Goal: Task Accomplishment & Management: Complete application form

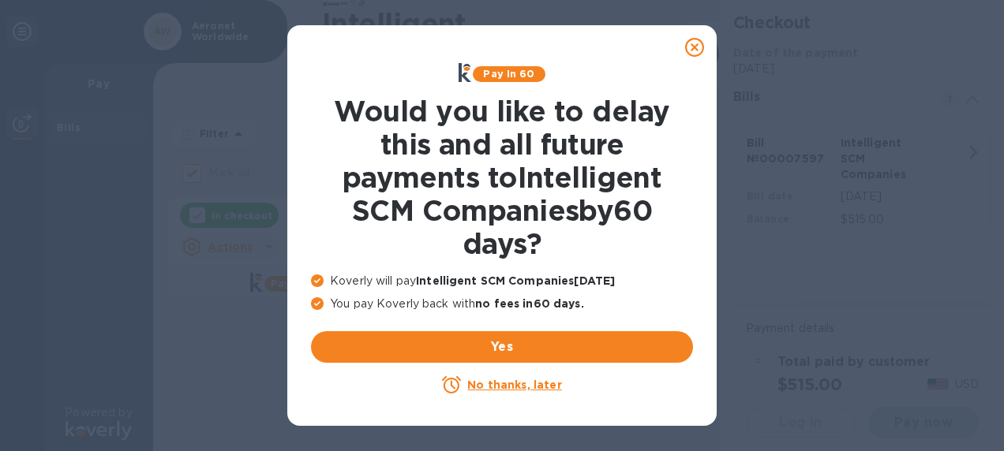
click at [535, 386] on u "No thanks, later" at bounding box center [514, 385] width 94 height 13
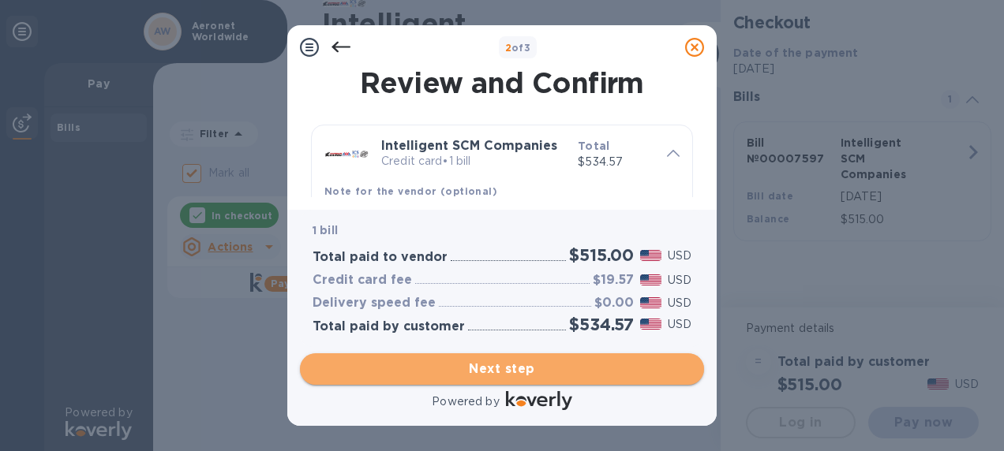
click at [530, 360] on span "Next step" at bounding box center [502, 369] width 379 height 19
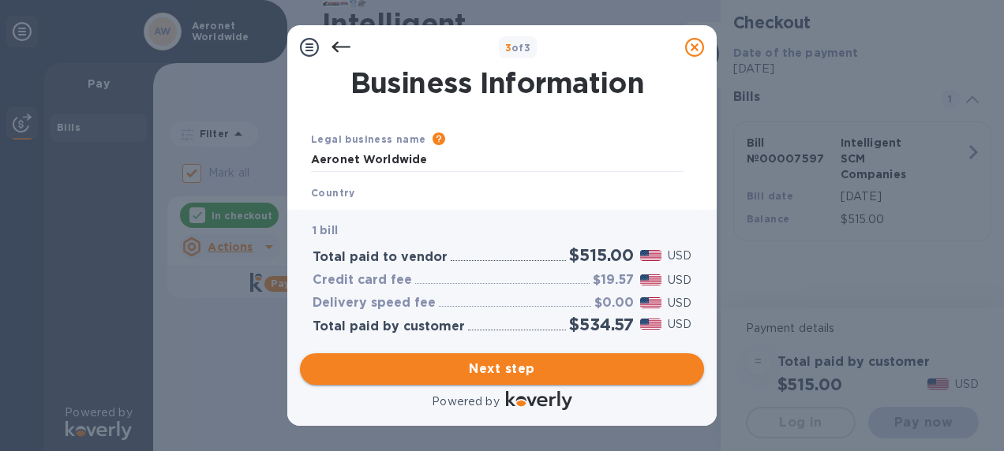
click at [527, 365] on span "Next step" at bounding box center [502, 369] width 379 height 19
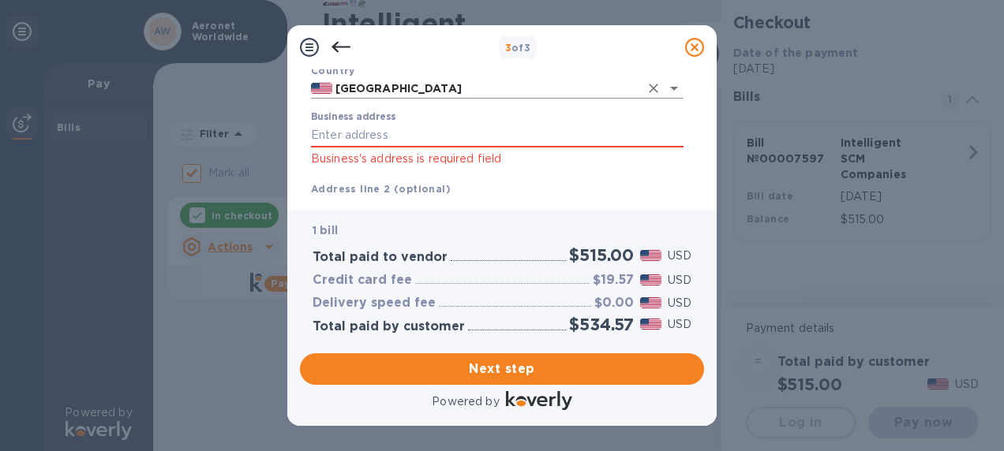
scroll to position [158, 0]
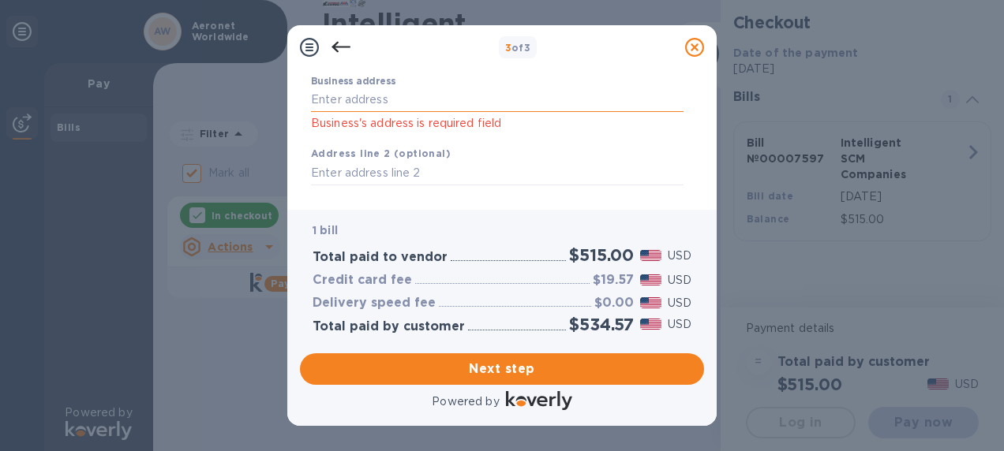
click at [396, 95] on input "Business address" at bounding box center [497, 100] width 373 height 24
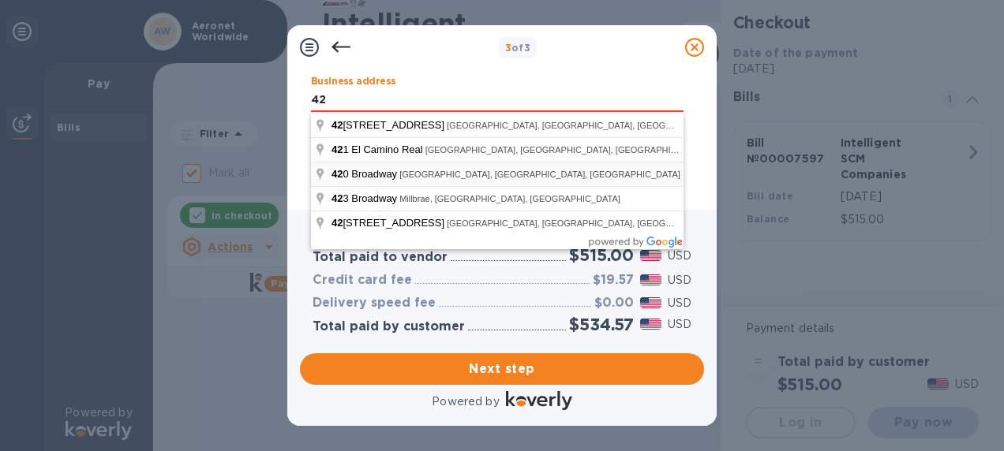
type input "42 Corporate Park"
type input "#100"
type input "Irvine"
type input "CA"
type input "92606"
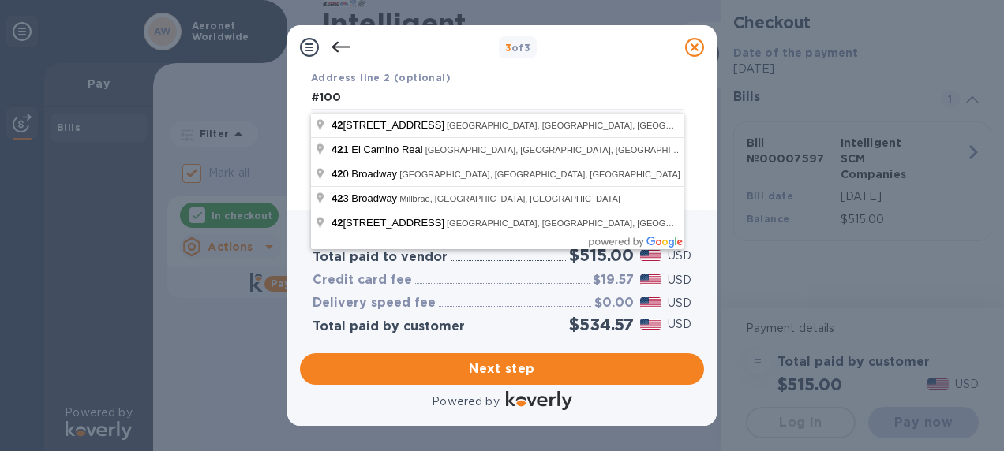
scroll to position [147, 0]
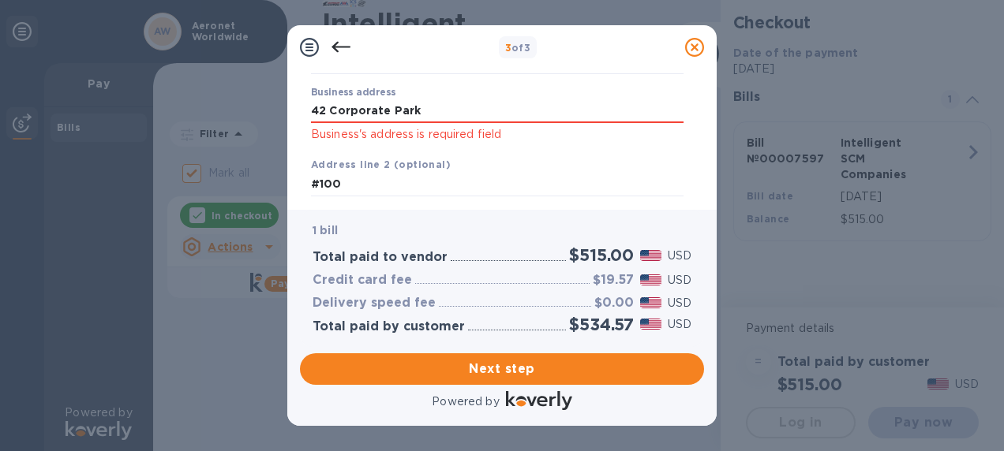
click at [504, 99] on div "Business address 42 Corporate Park Business's address is required field" at bounding box center [497, 115] width 373 height 57
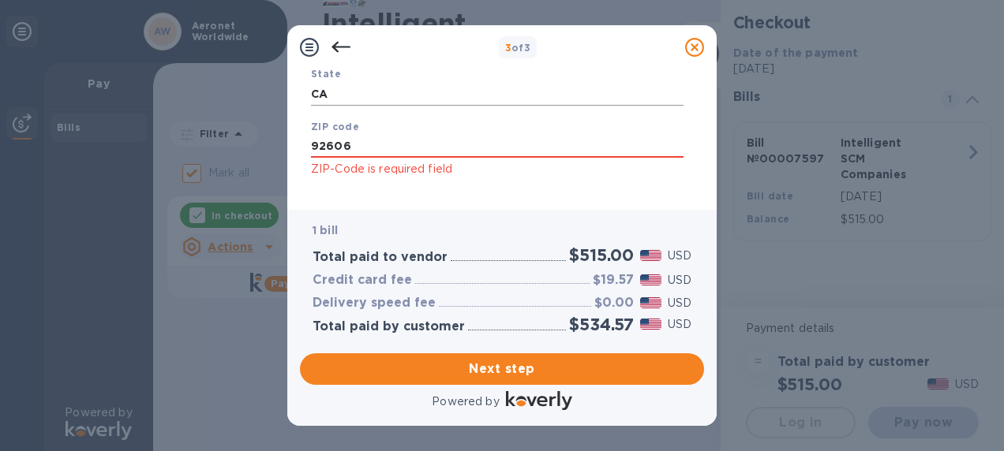
scroll to position [384, 0]
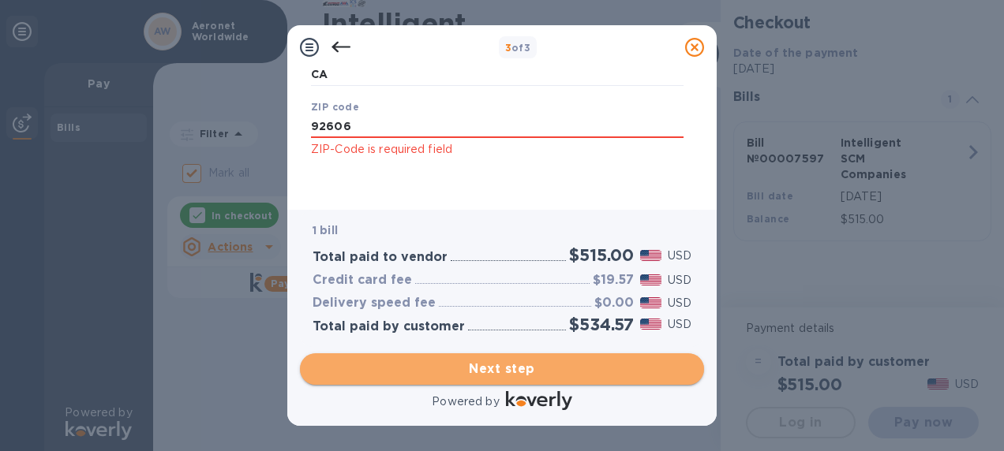
click at [493, 361] on span "Next step" at bounding box center [502, 369] width 379 height 19
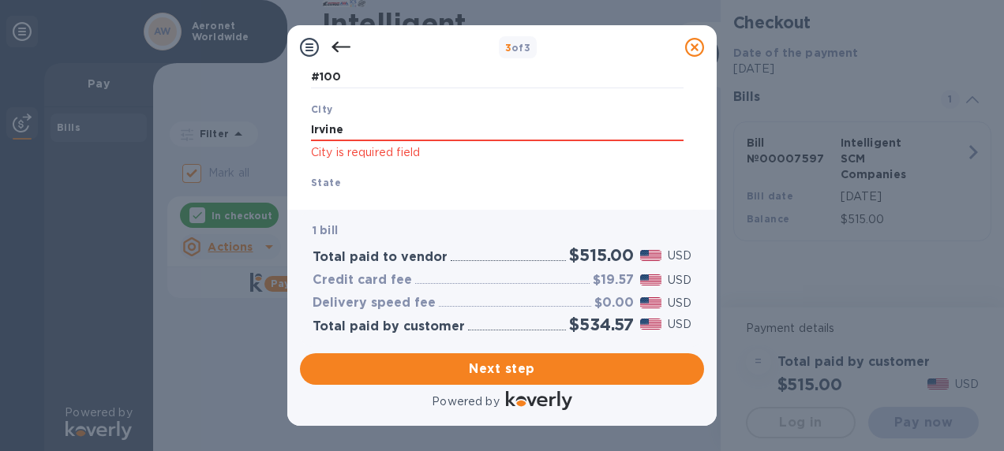
scroll to position [237, 0]
drag, startPoint x: 373, startPoint y: 130, endPoint x: 365, endPoint y: 134, distance: 8.8
click at [371, 131] on input "Irvine" at bounding box center [497, 126] width 373 height 24
type input "Irvine"
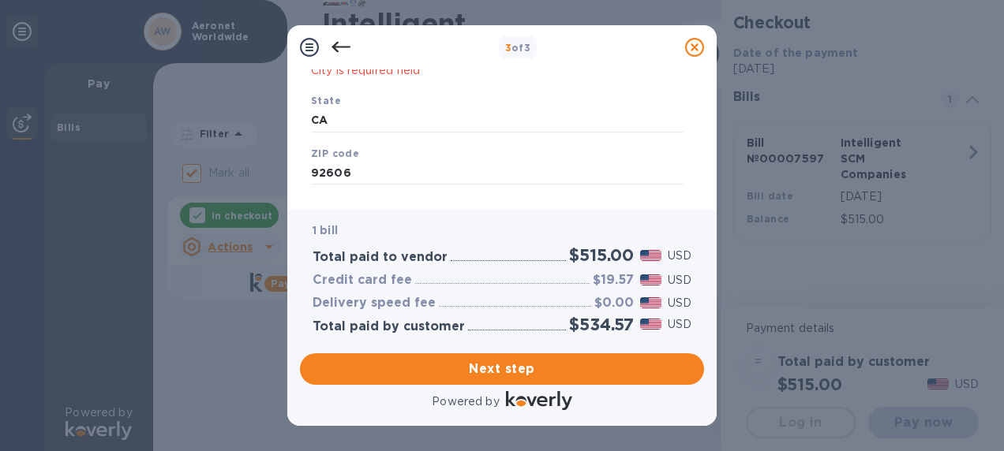
scroll to position [342, 0]
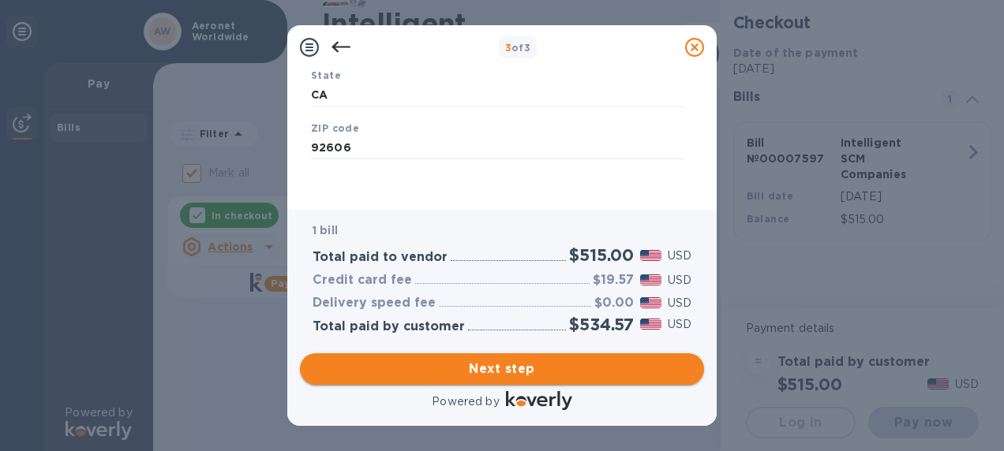
click at [502, 358] on button "Next step" at bounding box center [502, 370] width 404 height 32
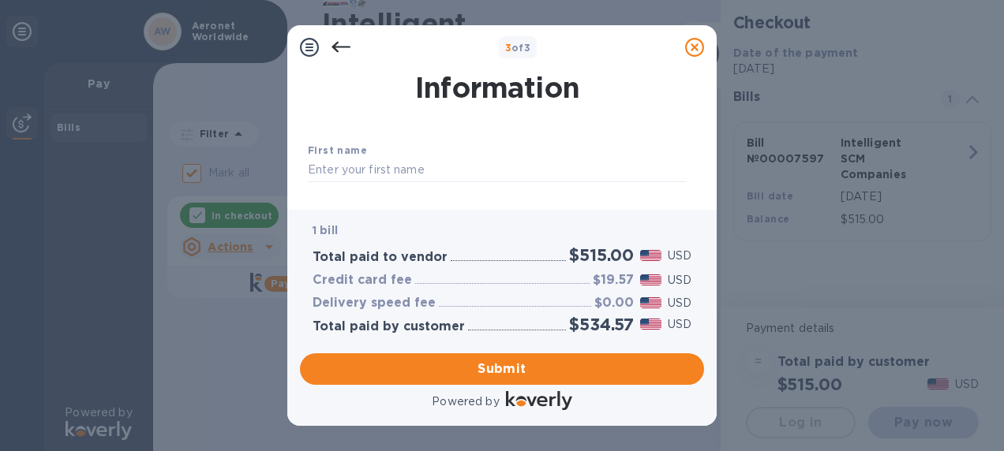
scroll to position [79, 0]
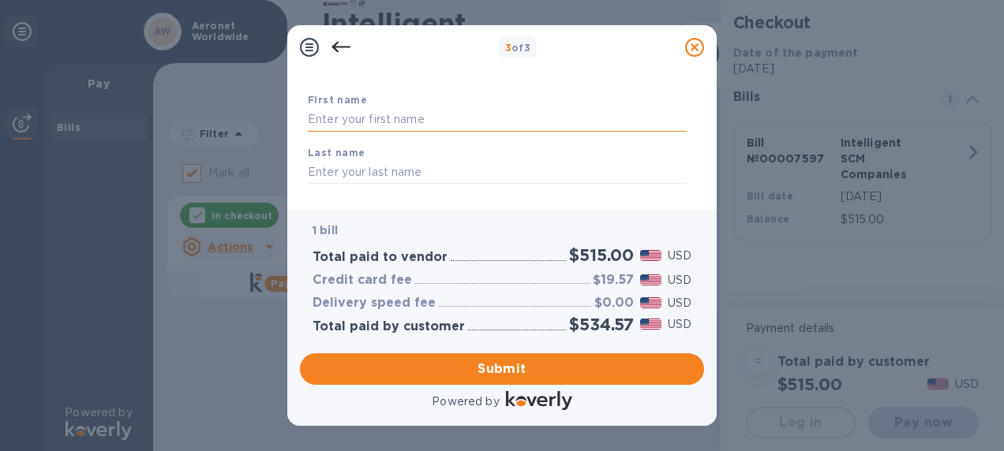
click at [387, 121] on input "text" at bounding box center [497, 120] width 379 height 24
type input "[PERSON_NAME]"
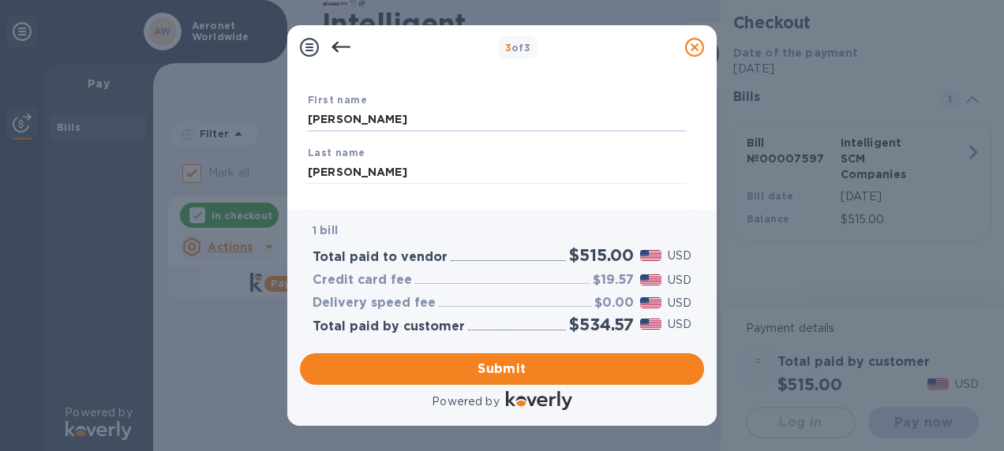
type input "4692128399"
type input "[EMAIL_ADDRESS][DOMAIN_NAME]"
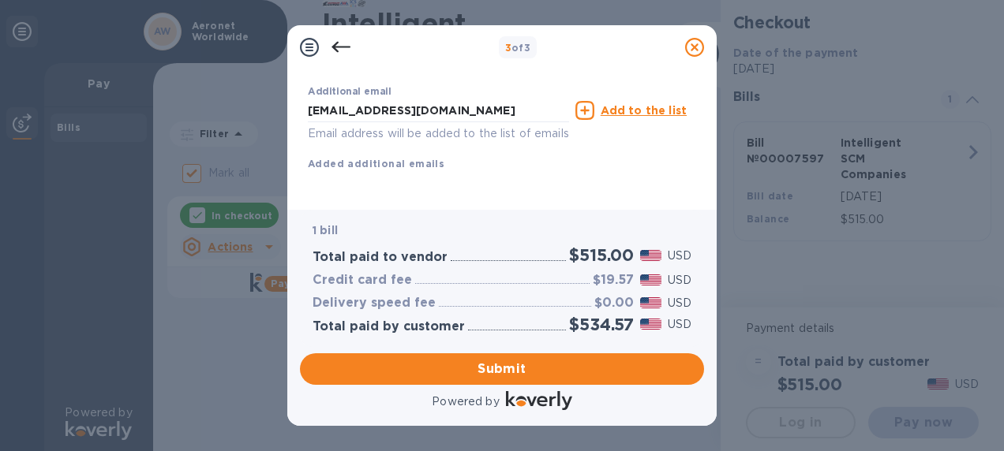
scroll to position [358, 0]
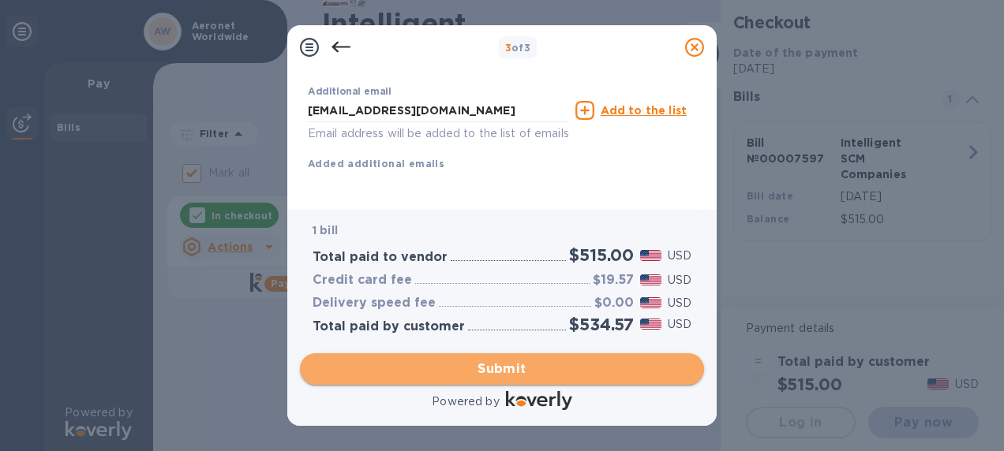
click at [492, 362] on span "Submit" at bounding box center [502, 369] width 379 height 19
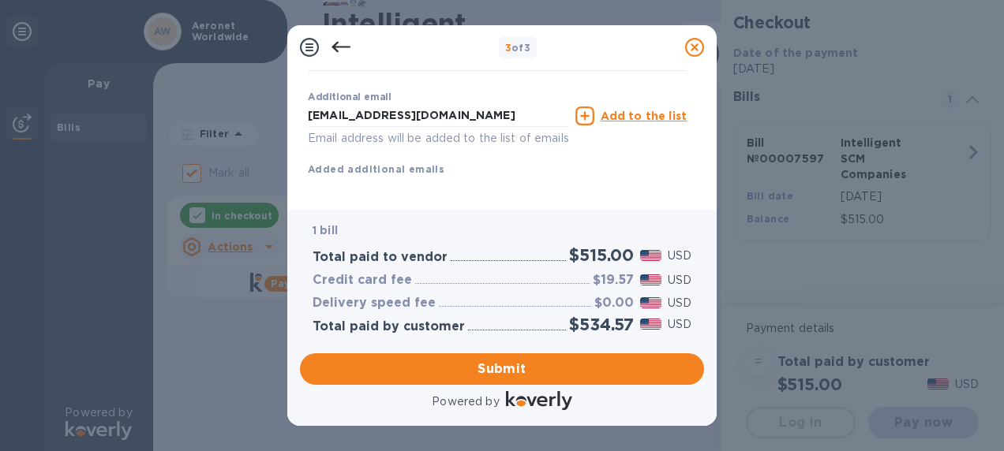
scroll to position [399, 0]
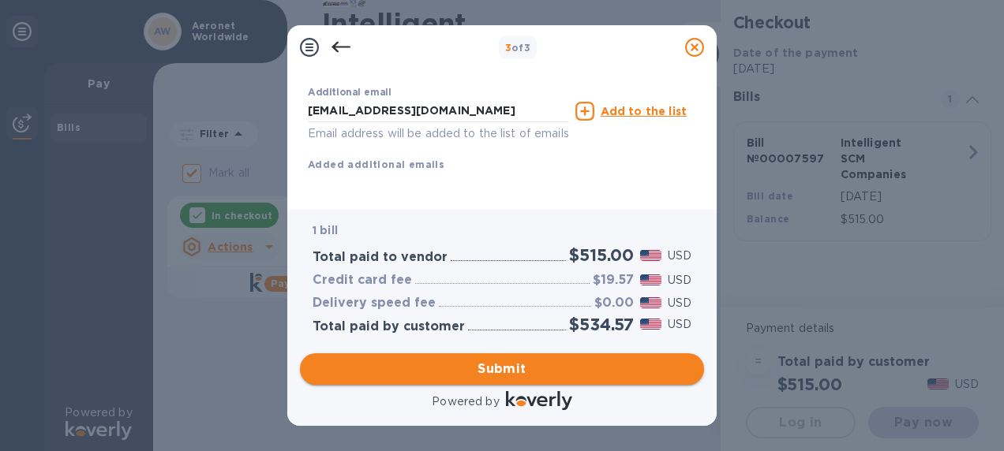
click at [500, 367] on span "Submit" at bounding box center [502, 369] width 379 height 19
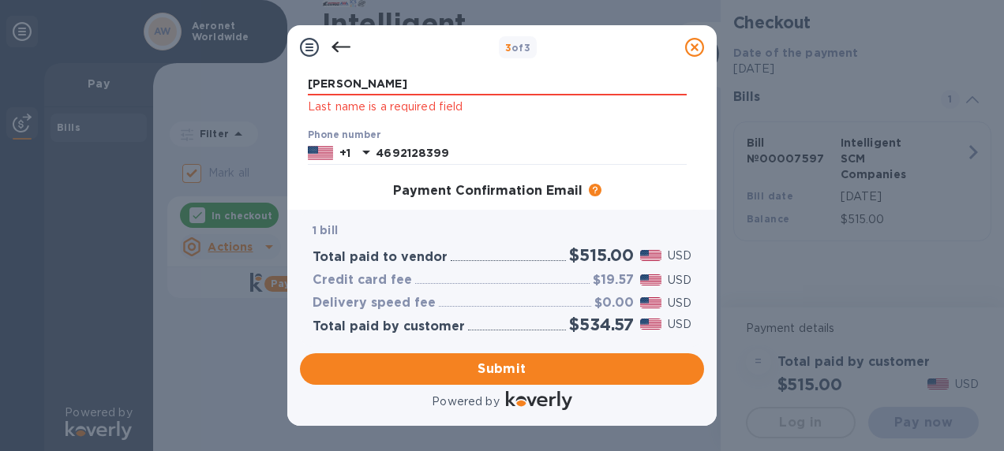
scroll to position [84, 0]
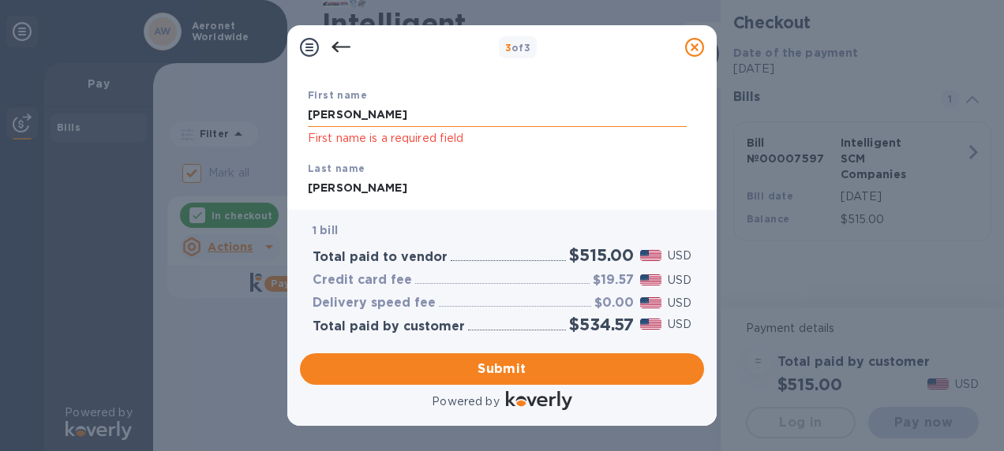
click at [409, 114] on input "[PERSON_NAME]" at bounding box center [497, 115] width 379 height 24
type input "B"
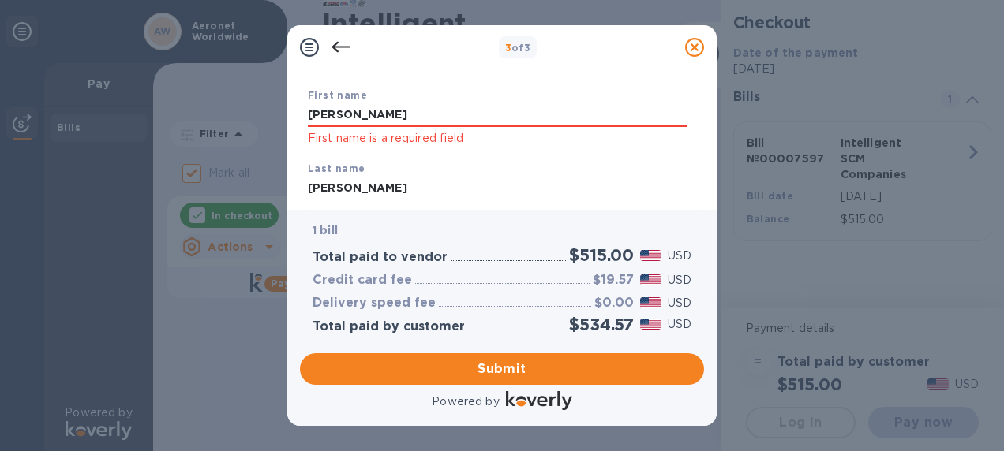
type input "[PERSON_NAME]"
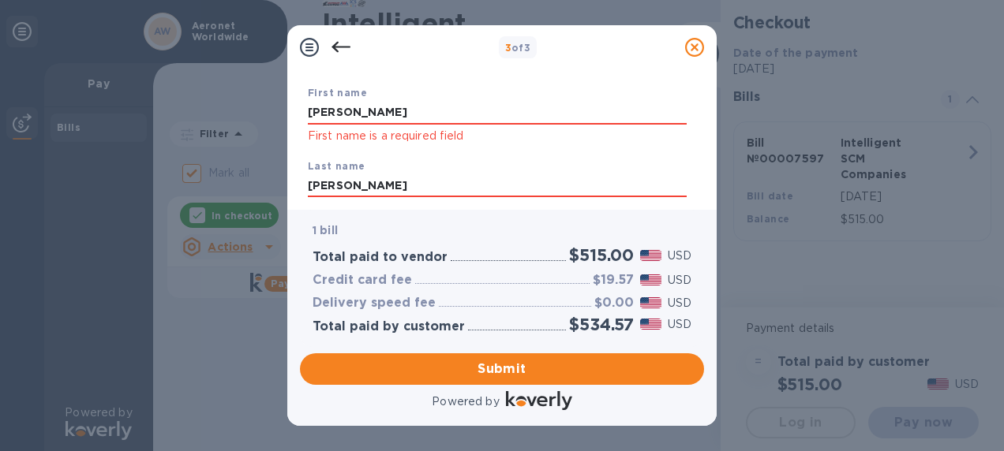
type input "[PERSON_NAME]"
click at [307, 110] on div "First name [PERSON_NAME] First name is a required field Last name [PERSON_NAME]…" at bounding box center [497, 263] width 385 height 414
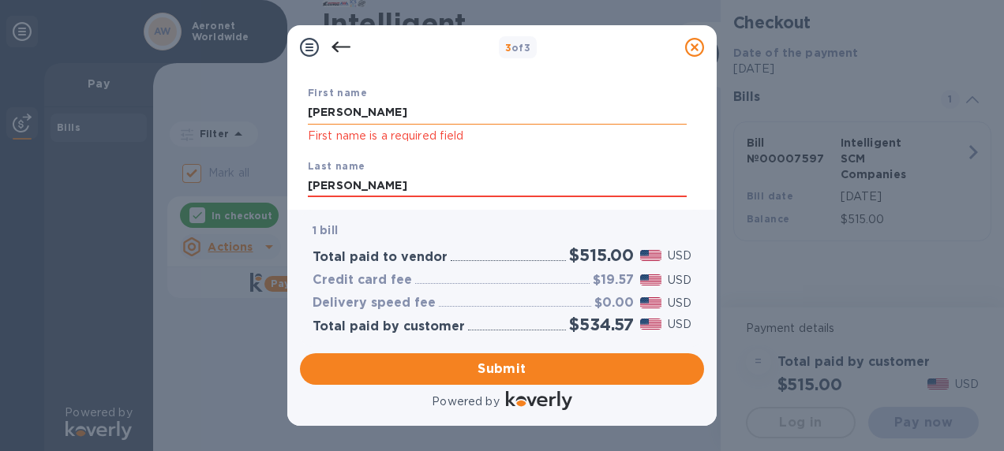
click at [316, 110] on input "[PERSON_NAME]" at bounding box center [497, 113] width 379 height 24
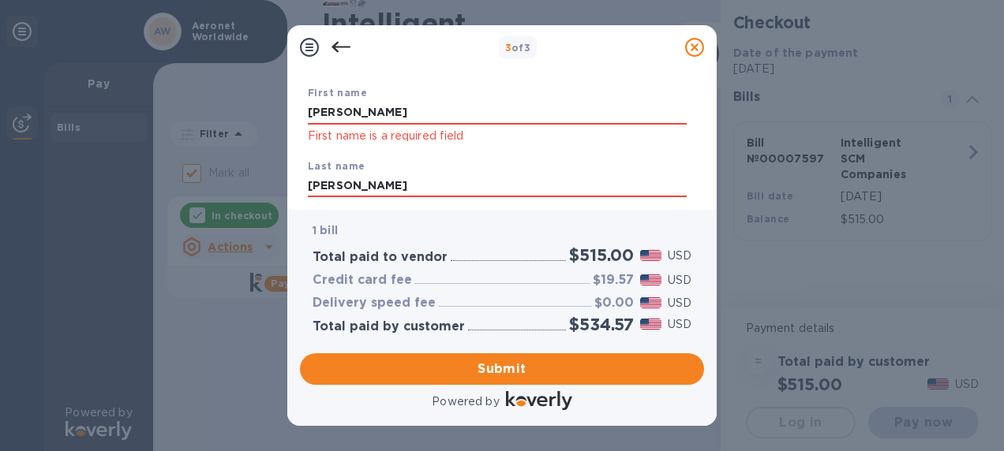
type input "[PERSON_NAME]"
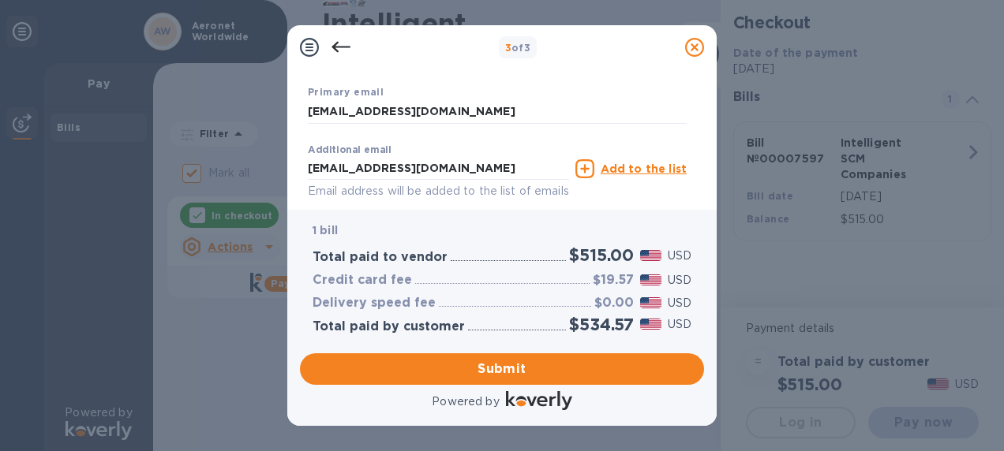
scroll to position [399, 0]
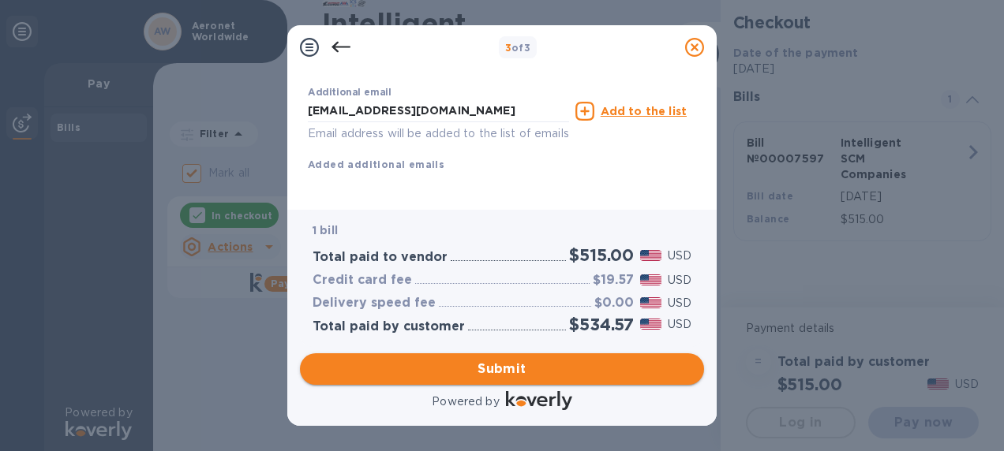
type input "[PERSON_NAME]"
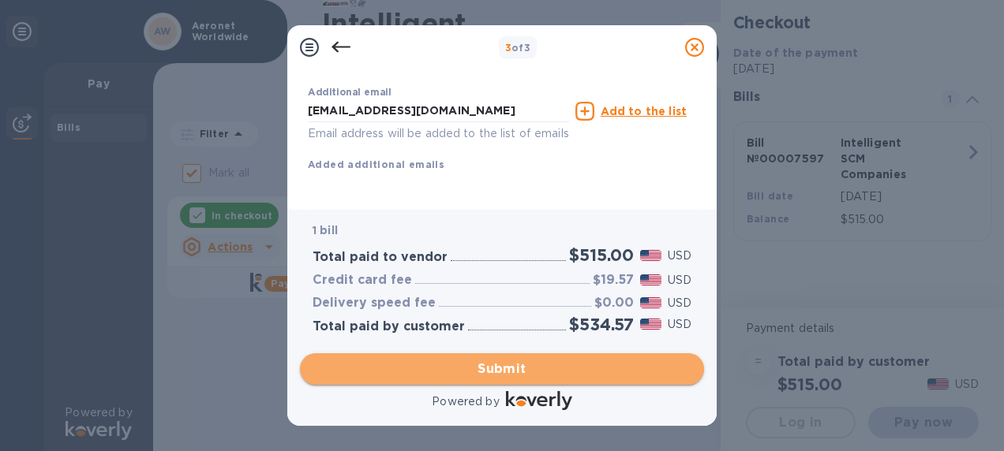
click at [499, 363] on span "Submit" at bounding box center [502, 369] width 379 height 19
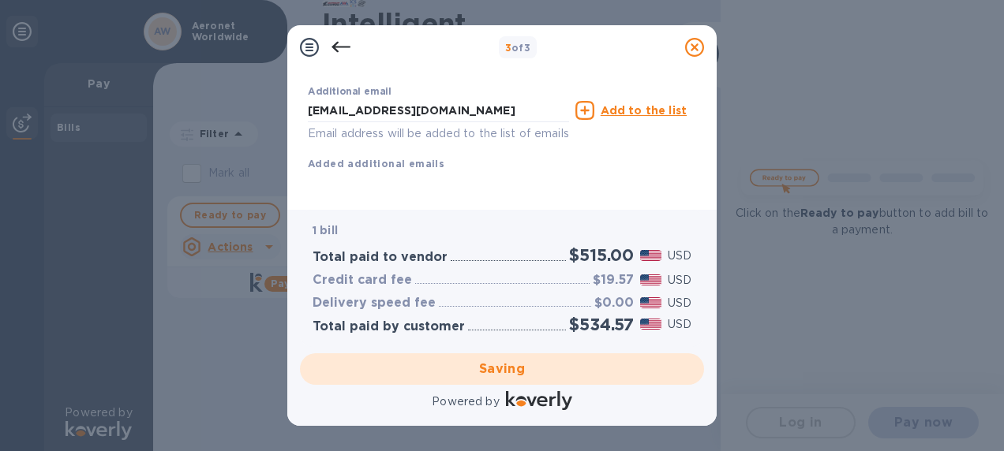
checkbox input "false"
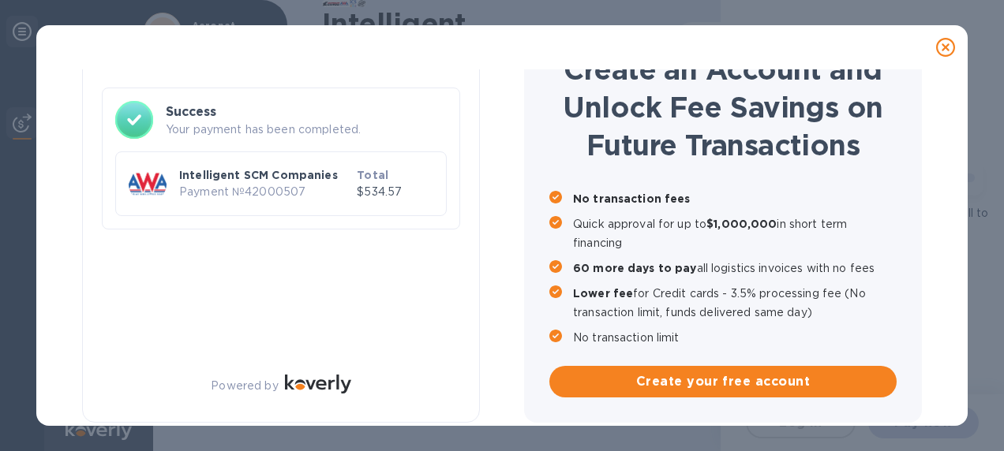
scroll to position [82, 0]
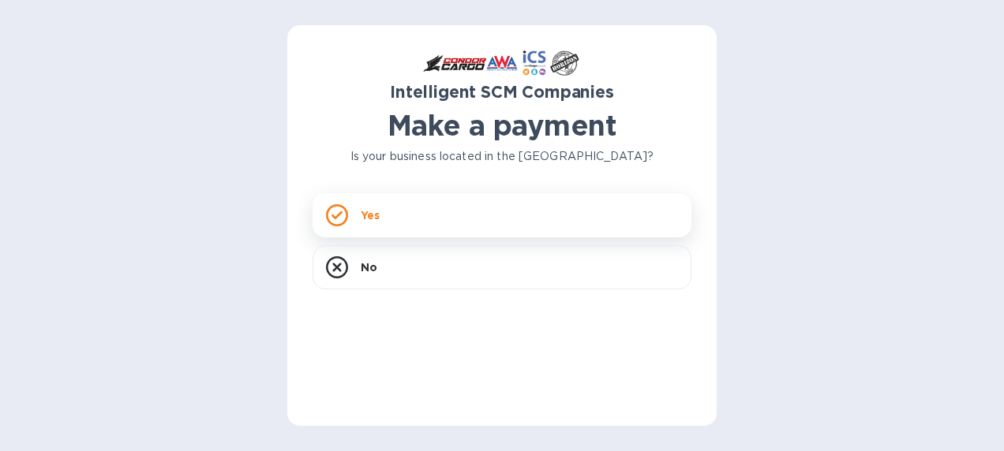
click at [391, 217] on div "Yes" at bounding box center [502, 215] width 379 height 44
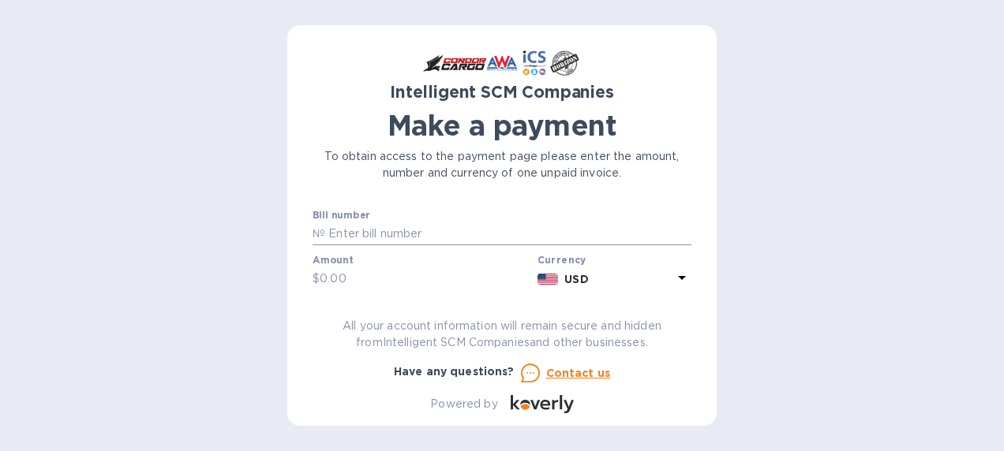
click at [371, 238] on input "text" at bounding box center [508, 235] width 366 height 24
type input "00007598"
drag, startPoint x: 316, startPoint y: 285, endPoint x: 358, endPoint y: 276, distance: 42.7
drag, startPoint x: 358, startPoint y: 276, endPoint x: 339, endPoint y: 276, distance: 19.7
click at [339, 275] on input "text" at bounding box center [426, 280] width 212 height 24
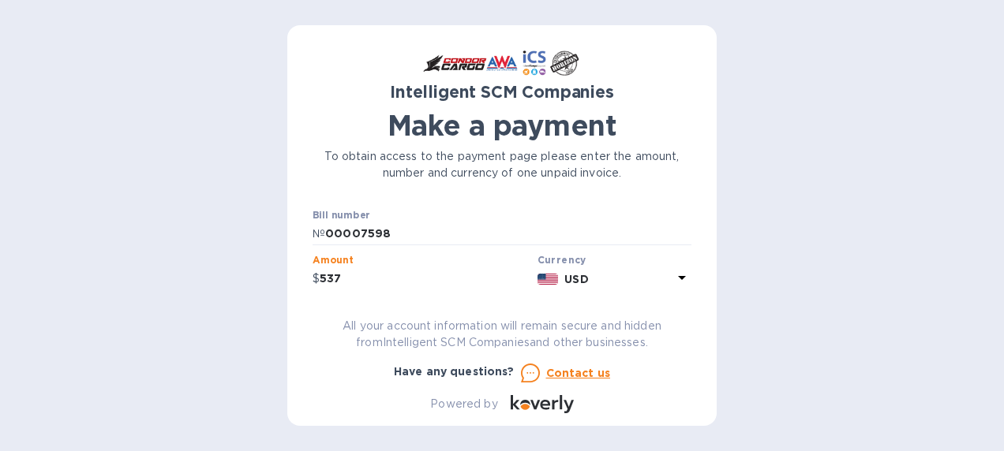
scroll to position [79, 0]
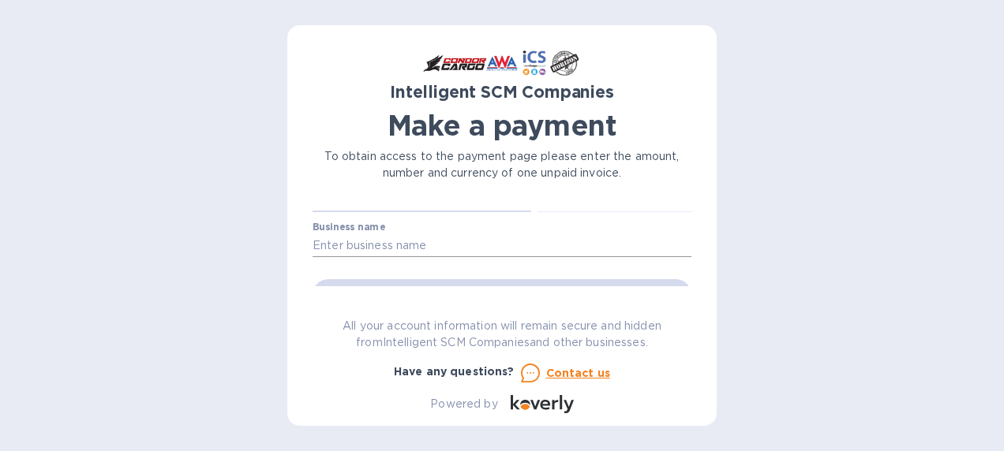
type input "537"
drag, startPoint x: 403, startPoint y: 245, endPoint x: 439, endPoint y: 228, distance: 39.2
click at [399, 257] on input "text" at bounding box center [502, 246] width 379 height 24
type input "Aeronet Worldwide"
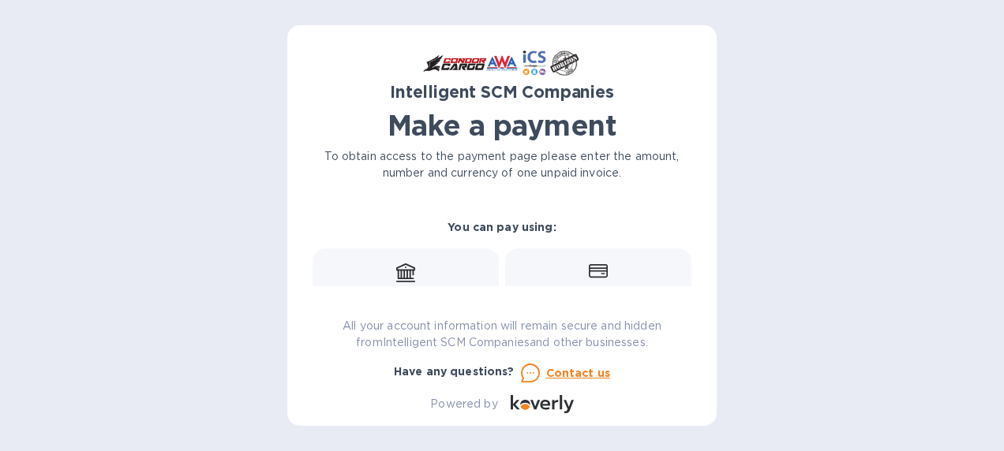
scroll to position [158, 0]
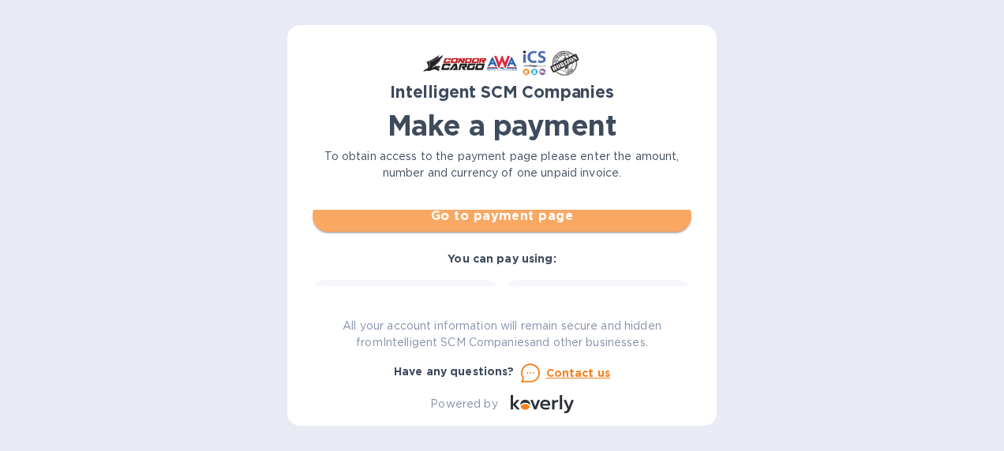
click at [558, 217] on span "Go to payment page" at bounding box center [502, 216] width 354 height 19
